Goal: Information Seeking & Learning: Learn about a topic

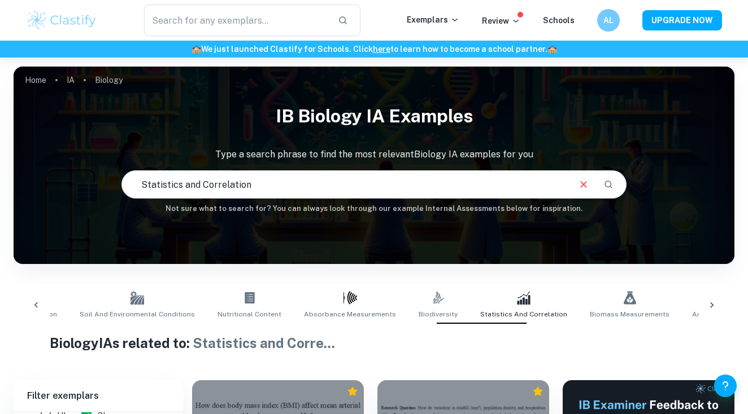
click at [278, 186] on input "Statistics and Correlation" at bounding box center [344, 185] width 445 height 32
drag, startPoint x: 302, startPoint y: 189, endPoint x: 147, endPoint y: 176, distance: 155.2
click at [147, 176] on input "Statistics and Correlation" at bounding box center [344, 185] width 445 height 32
type input "medicine"
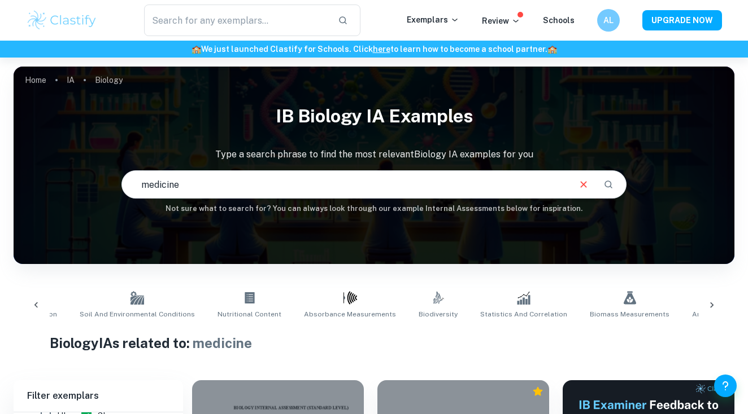
drag, startPoint x: 192, startPoint y: 187, endPoint x: 137, endPoint y: 182, distance: 55.0
click at [137, 182] on input "medicine" at bounding box center [344, 185] width 445 height 32
type input "immunity"
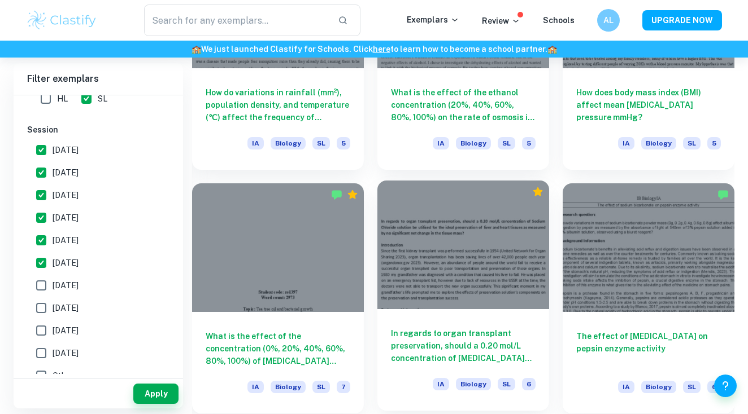
scroll to position [1287, 0]
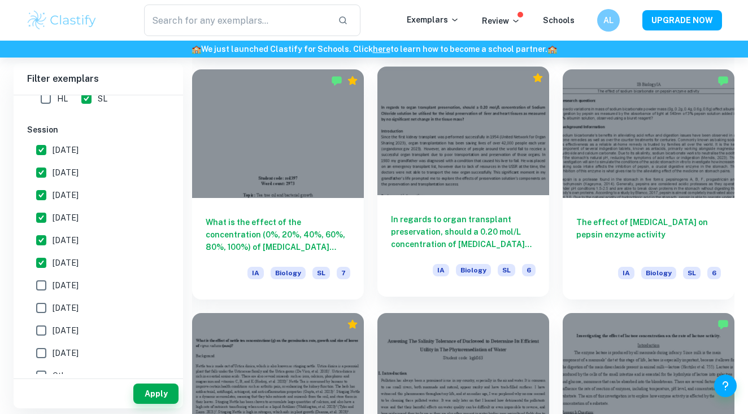
click at [513, 193] on div at bounding box center [463, 131] width 172 height 129
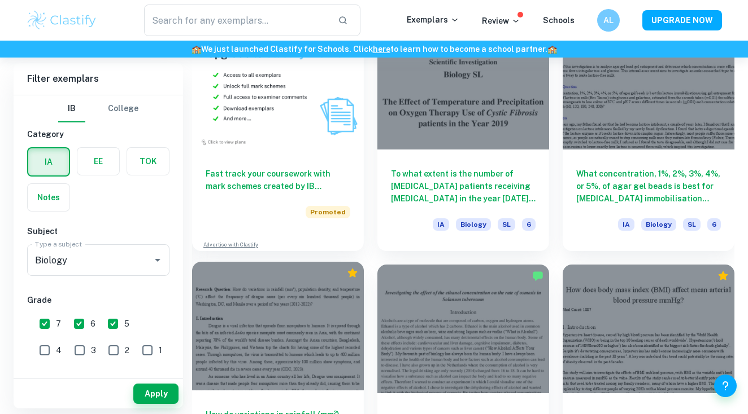
scroll to position [915, 0]
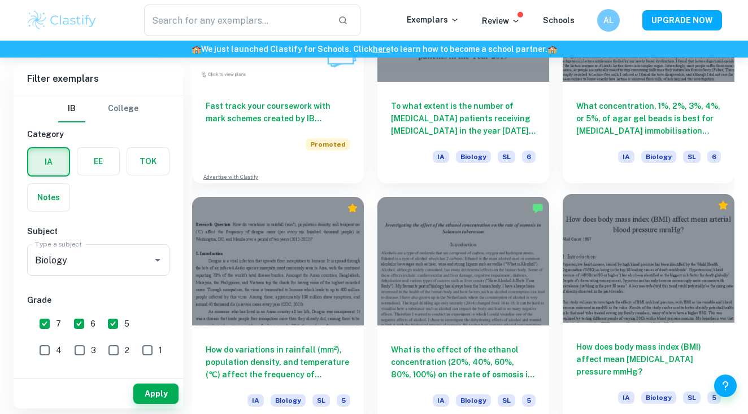
click at [658, 364] on h6 "How does body mass index (BMI) affect mean arterial blood pressure mmHg?" at bounding box center [648, 359] width 145 height 37
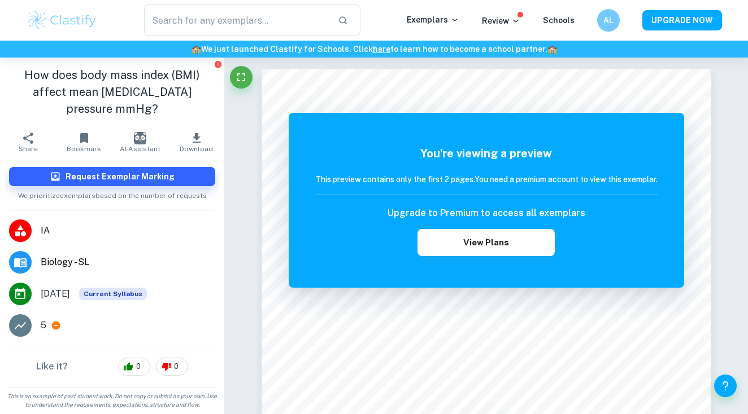
click at [91, 126] on button "Bookmark" at bounding box center [84, 142] width 56 height 32
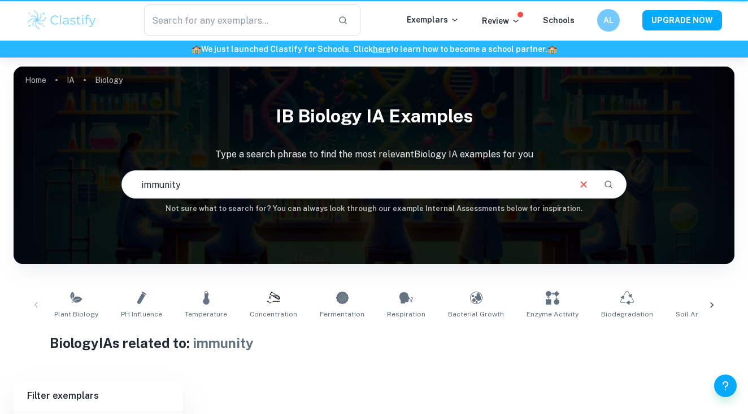
scroll to position [136, 0]
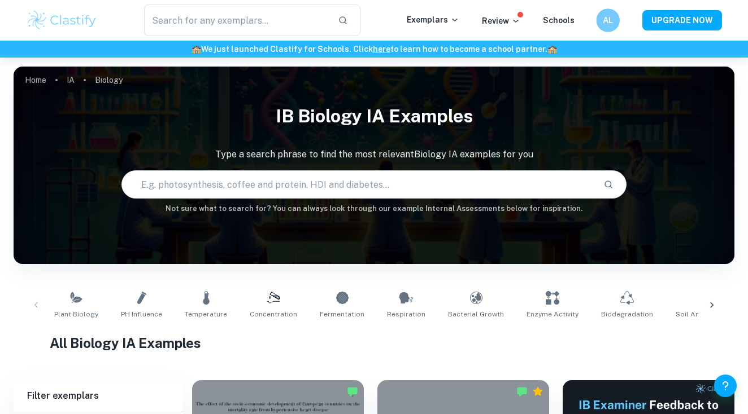
click at [608, 21] on h6 "AL" at bounding box center [608, 20] width 14 height 13
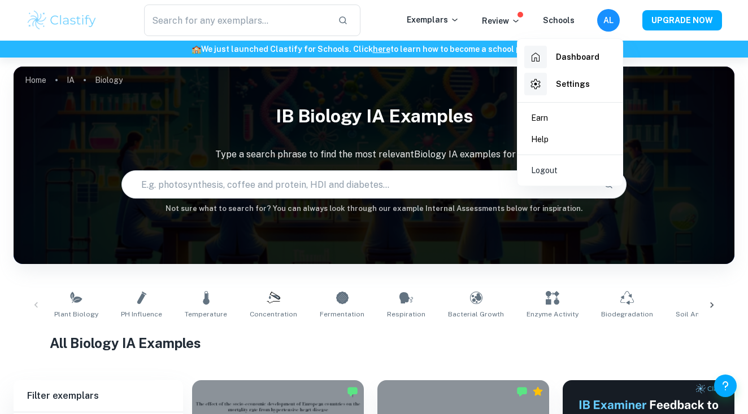
click at [588, 61] on h6 "Dashboard" at bounding box center [577, 57] width 43 height 12
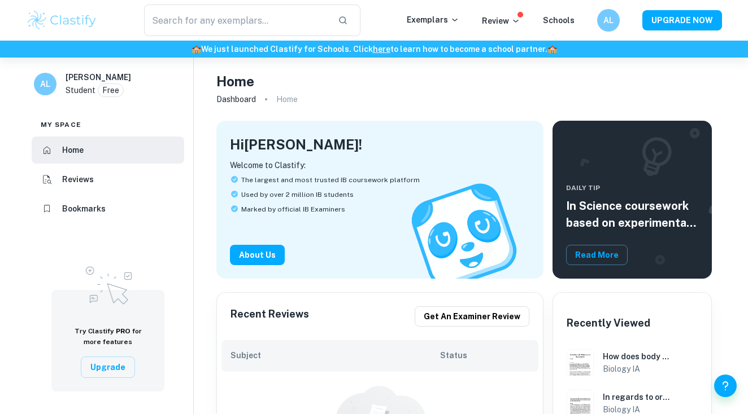
click at [133, 211] on li "Bookmarks" at bounding box center [108, 208] width 152 height 27
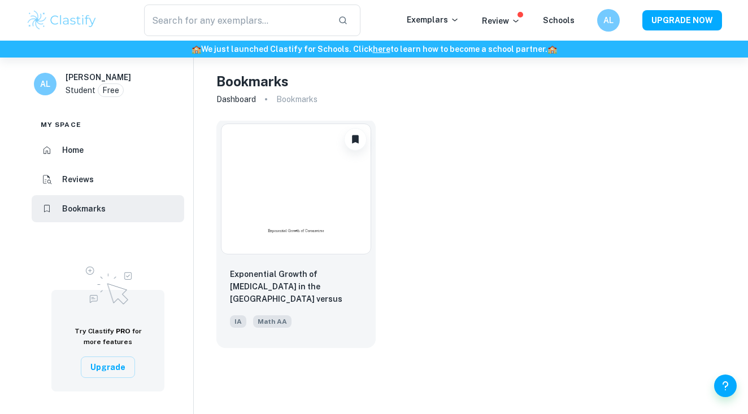
click at [292, 213] on img at bounding box center [296, 189] width 150 height 131
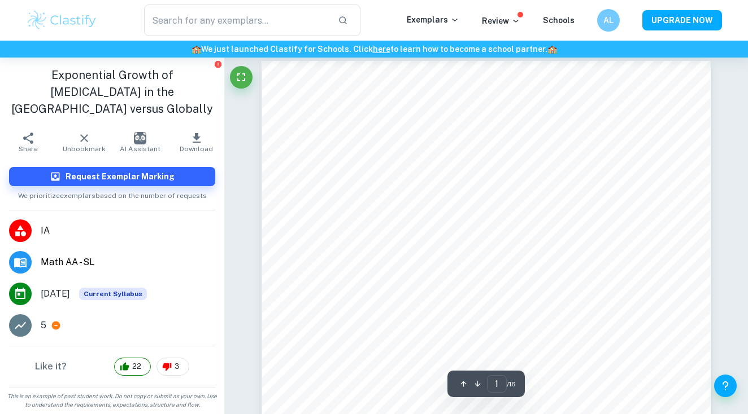
scroll to position [2, 0]
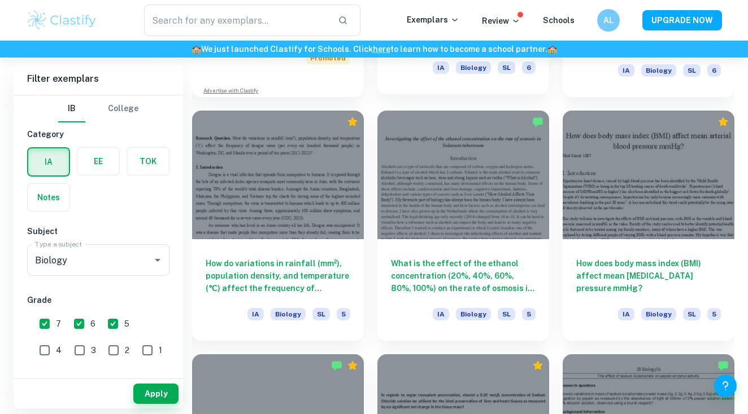
scroll to position [998, 0]
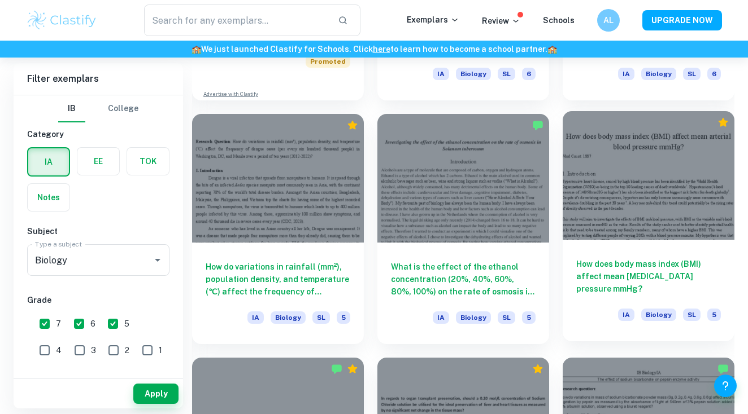
click at [653, 194] on div at bounding box center [648, 175] width 172 height 129
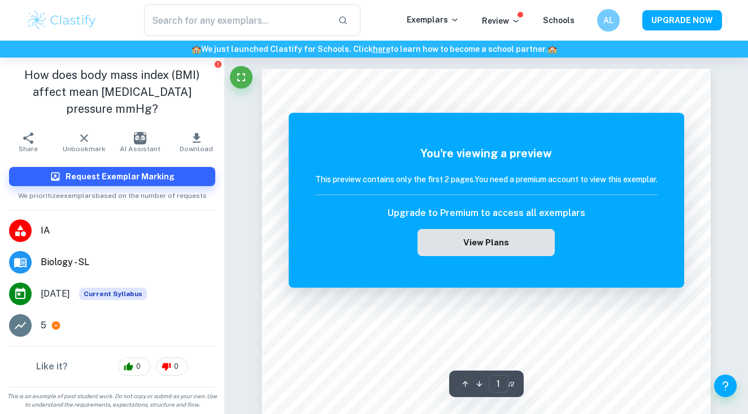
click at [524, 234] on button "View Plans" at bounding box center [485, 242] width 137 height 27
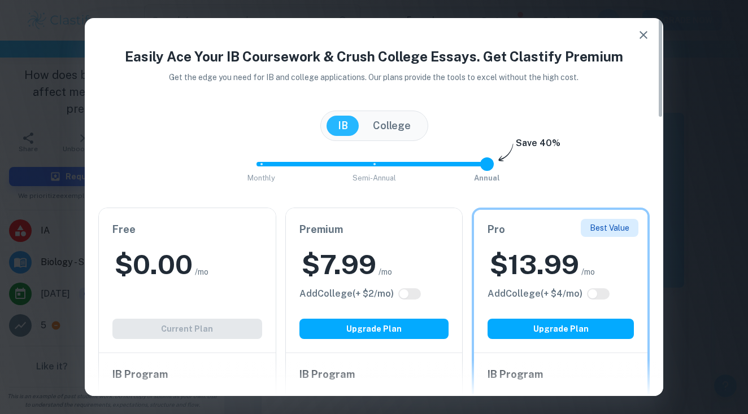
click at [640, 37] on icon "button" at bounding box center [643, 35] width 8 height 8
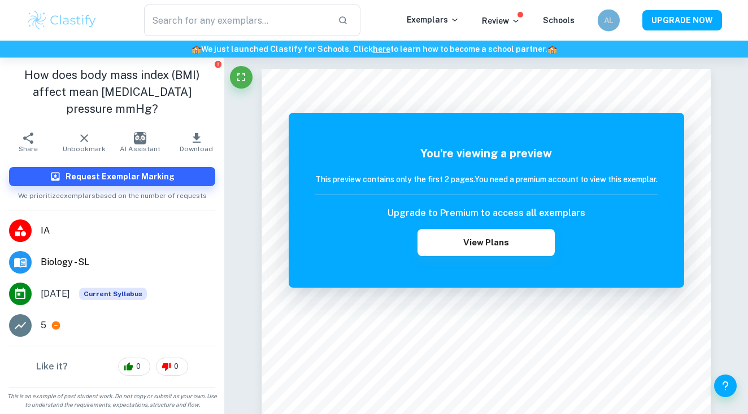
click at [601, 22] on div "AL" at bounding box center [608, 20] width 22 height 22
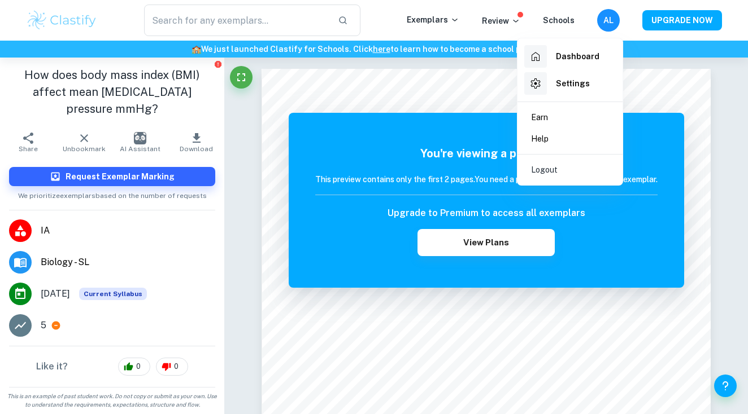
click at [578, 58] on h6 "Dashboard" at bounding box center [577, 56] width 43 height 12
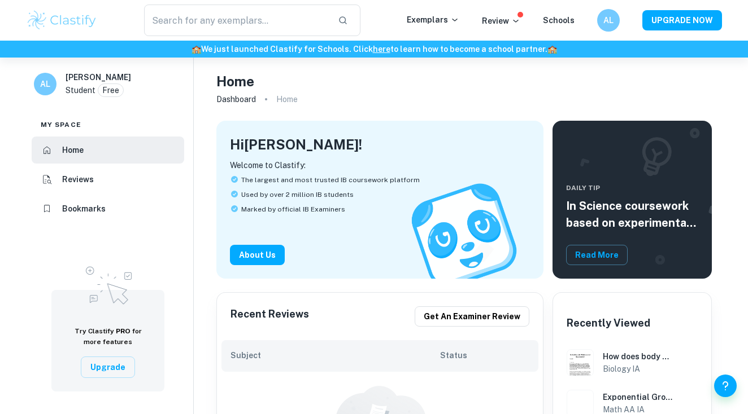
click at [109, 217] on li "Bookmarks" at bounding box center [108, 208] width 152 height 27
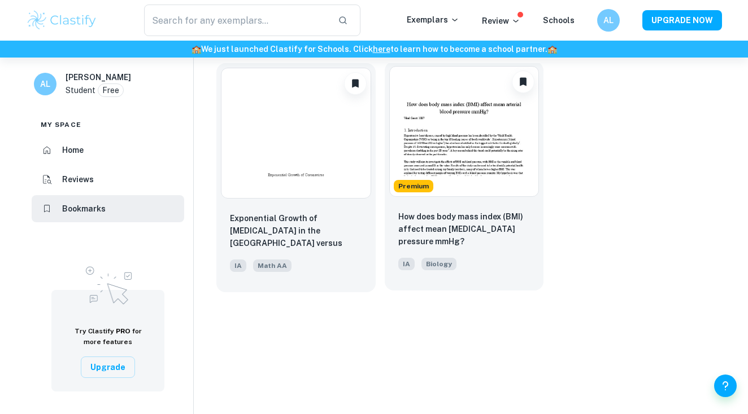
scroll to position [58, 0]
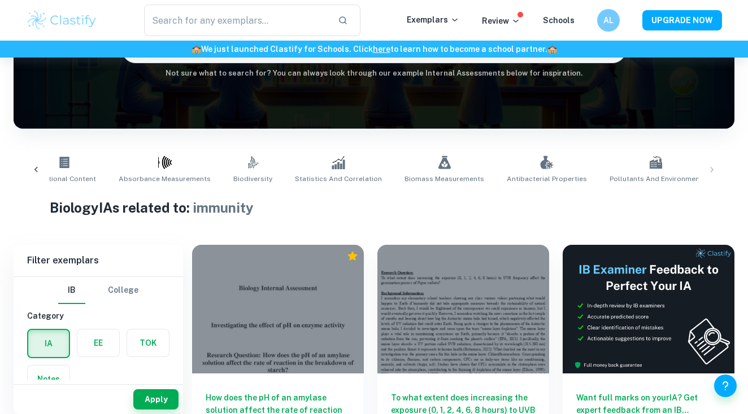
scroll to position [0, 780]
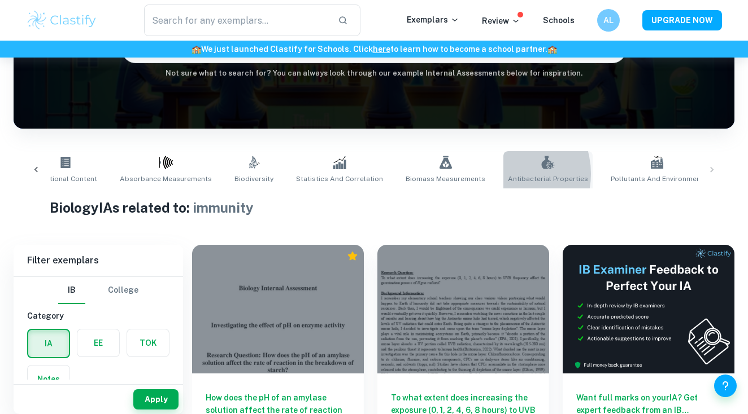
click at [503, 174] on link "Antibacterial Properties" at bounding box center [547, 169] width 89 height 37
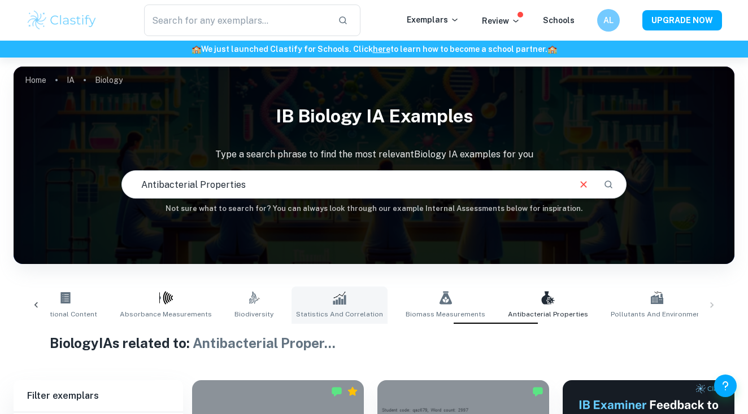
click at [312, 307] on link "Statistics and Correlation" at bounding box center [339, 305] width 96 height 37
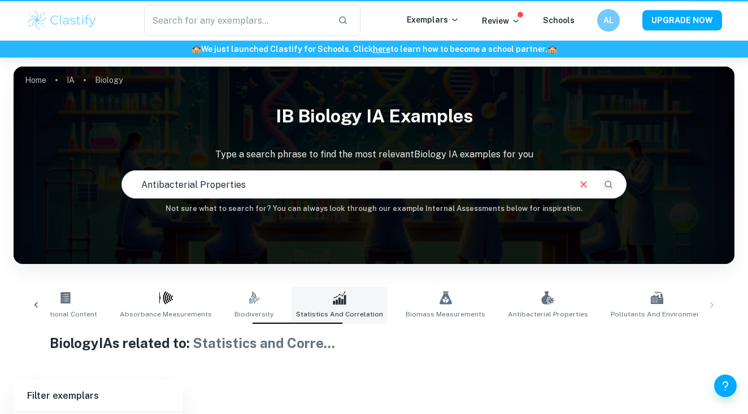
type input "Statistics and Correlation"
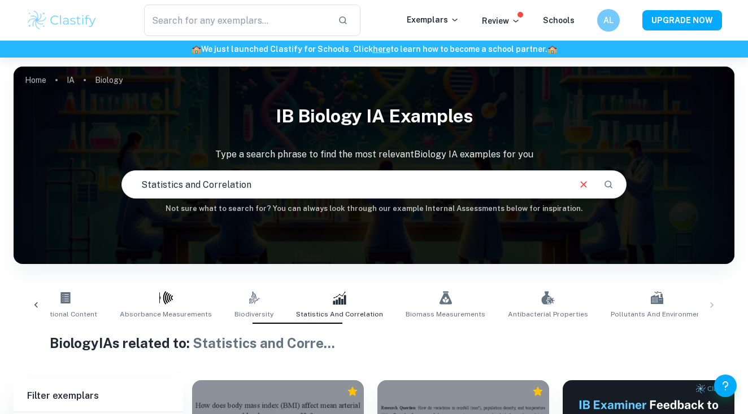
drag, startPoint x: 261, startPoint y: 178, endPoint x: 91, endPoint y: 174, distance: 170.0
click at [91, 174] on div "IB Biology IA examples Type a search phrase to find the most relevant Biology I…" at bounding box center [374, 156] width 720 height 116
drag, startPoint x: 266, startPoint y: 174, endPoint x: 104, endPoint y: 174, distance: 162.0
click at [99, 174] on div "IB Biology IA examples Type a search phrase to find the most relevant Biology I…" at bounding box center [374, 156] width 720 height 116
click at [582, 183] on icon "Clear" at bounding box center [583, 184] width 12 height 12
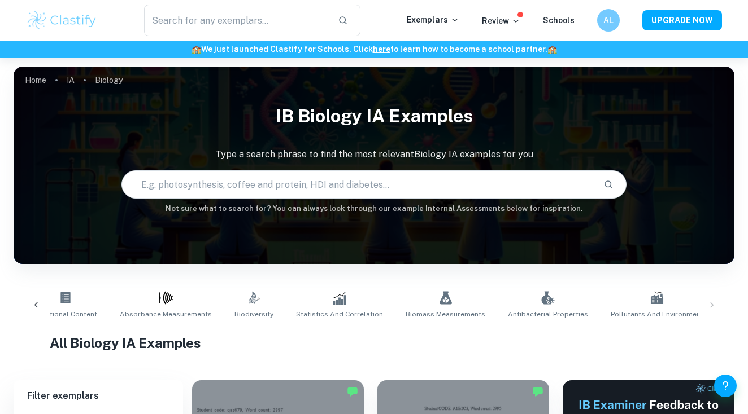
click at [418, 182] on input "text" at bounding box center [357, 185] width 471 height 32
type input "v"
type input "hdi"
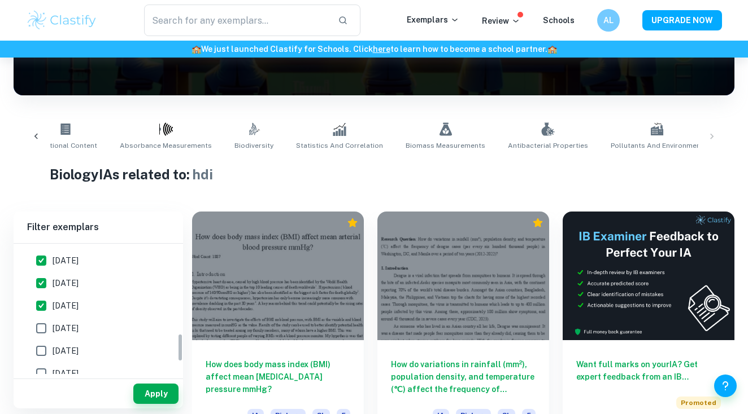
scroll to position [413, 0]
click at [158, 395] on button "Apply" at bounding box center [155, 394] width 45 height 20
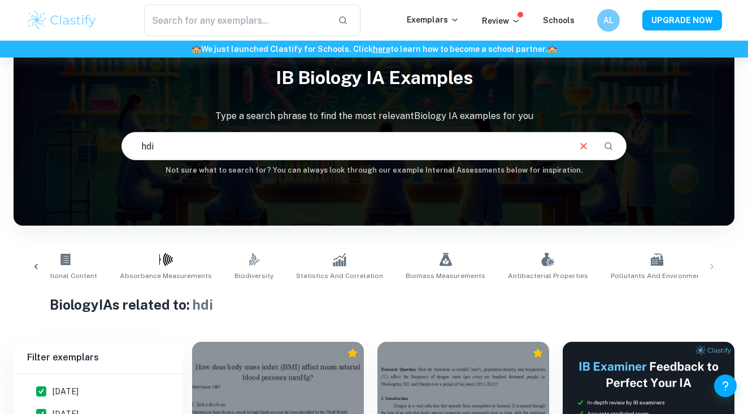
scroll to position [4, 0]
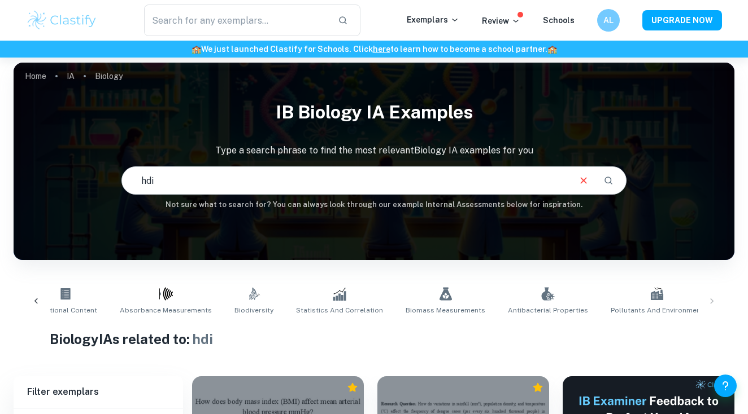
drag, startPoint x: 159, startPoint y: 180, endPoint x: 118, endPoint y: 179, distance: 41.2
click at [118, 179] on div "IB Biology IA examples Type a search phrase to find the most relevant Biology I…" at bounding box center [374, 152] width 720 height 116
type input "virus"
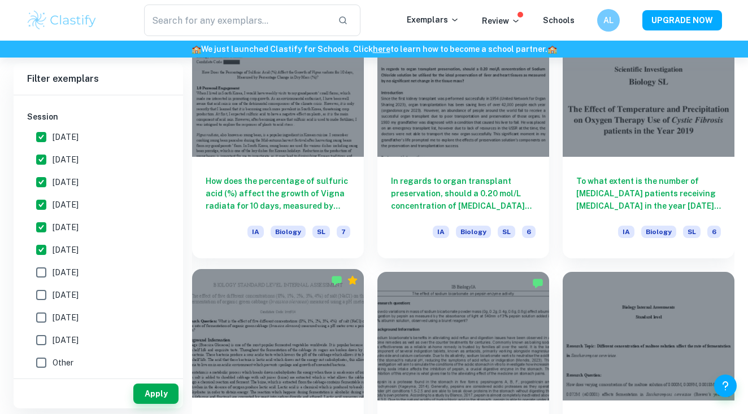
scroll to position [1365, 0]
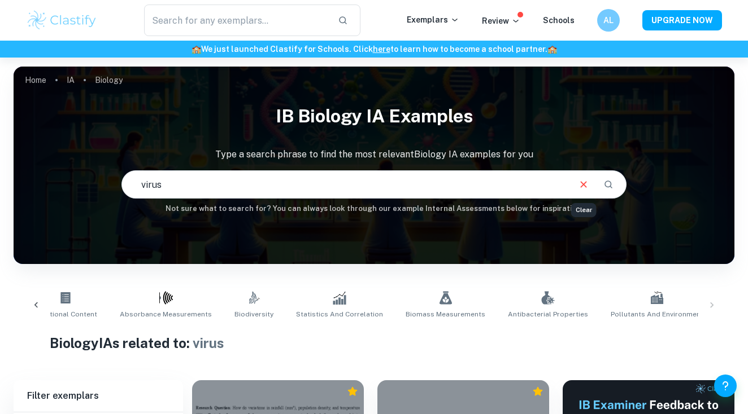
click at [584, 186] on icon "Clear" at bounding box center [583, 184] width 6 height 6
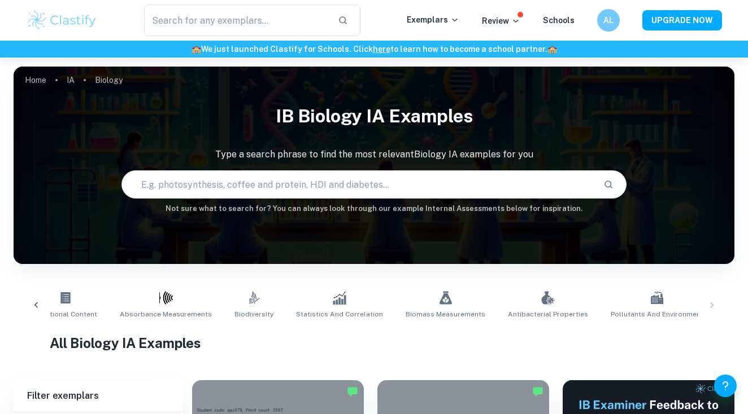
click at [343, 194] on input "text" at bounding box center [357, 185] width 471 height 32
type input "genetics"
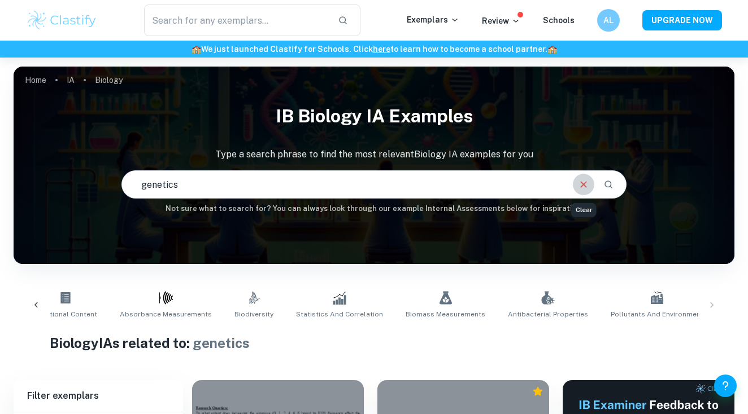
click at [584, 186] on icon "Clear" at bounding box center [583, 184] width 6 height 6
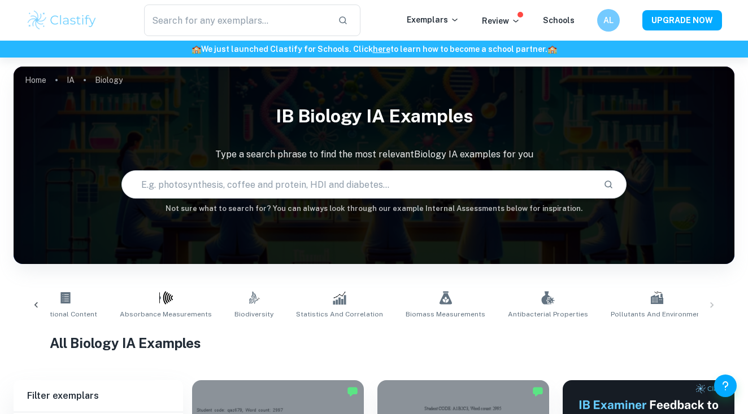
click at [359, 189] on input "text" at bounding box center [357, 185] width 471 height 32
type input "cancer"
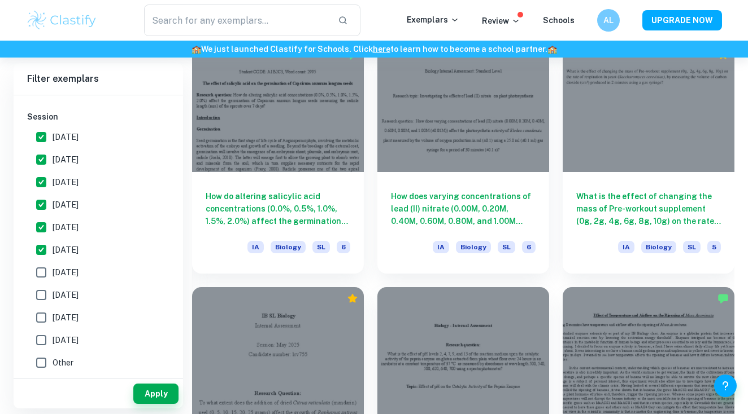
scroll to position [2633, 0]
